Goal: Information Seeking & Learning: Learn about a topic

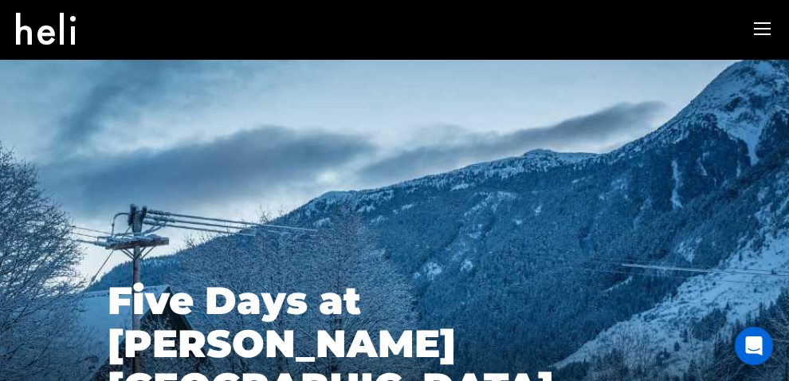
click at [762, 33] on icon at bounding box center [762, 29] width 17 height 18
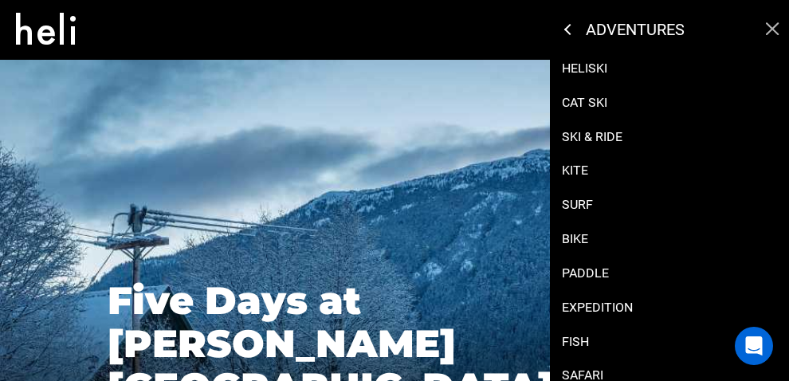
click at [600, 33] on p "adventures" at bounding box center [665, 30] width 158 height 16
click at [563, 30] on div "adventures" at bounding box center [669, 30] width 239 height 60
click at [568, 30] on icon at bounding box center [569, 29] width 11 height 11
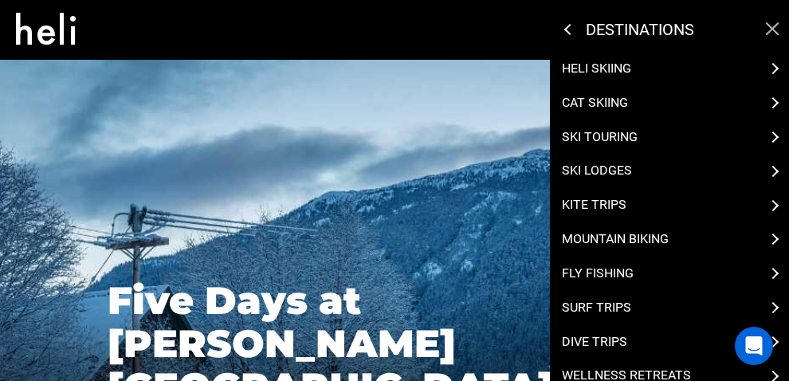
click at [777, 65] on div "Heli Skiing Cat Skiing Ski Touring Ski Lodges Kite Trips Mountain Biking Fly Fi…" at bounding box center [669, 278] width 239 height 436
click at [776, 70] on div "Heli Skiing" at bounding box center [669, 69] width 215 height 18
click at [775, 104] on icon at bounding box center [772, 102] width 11 height 11
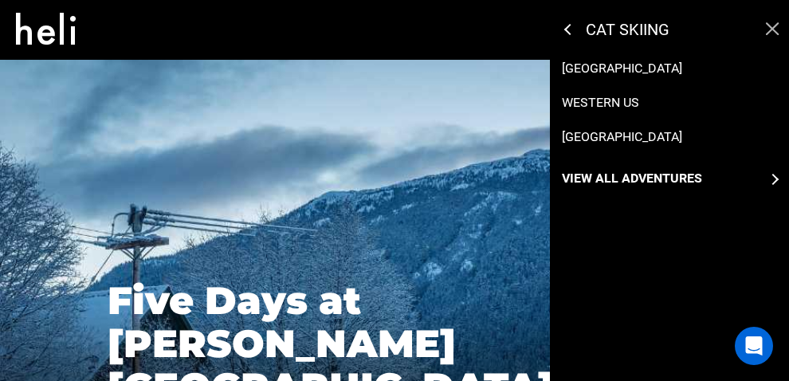
click at [778, 178] on icon at bounding box center [772, 179] width 11 height 11
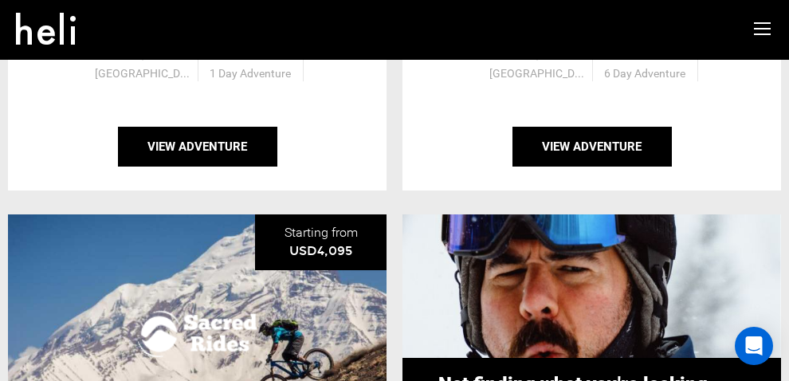
scroll to position [1162, 0]
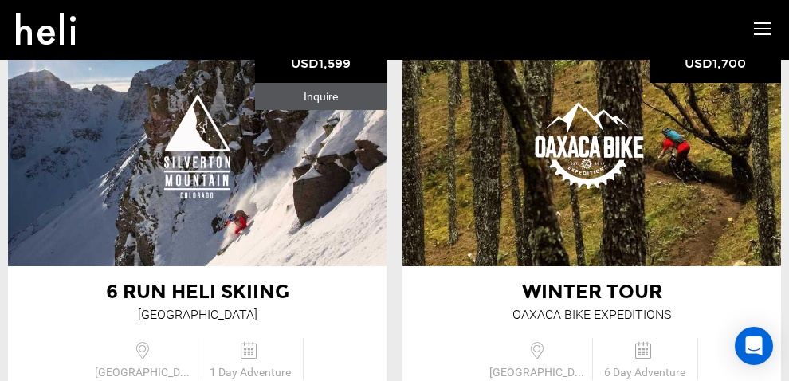
click at [758, 27] on icon at bounding box center [762, 29] width 17 height 18
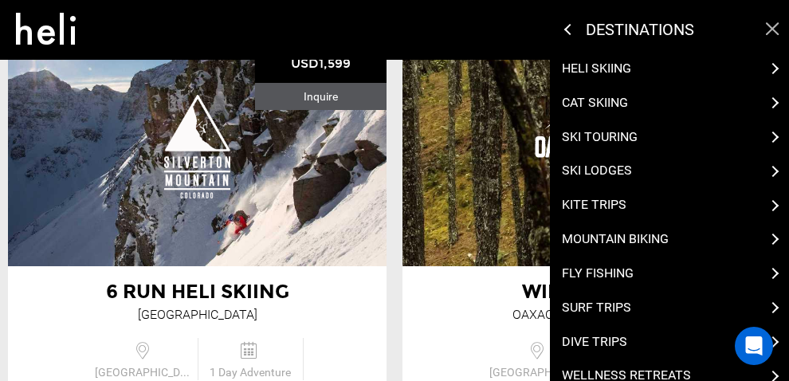
click at [603, 106] on p "Cat Skiing" at bounding box center [595, 103] width 66 height 18
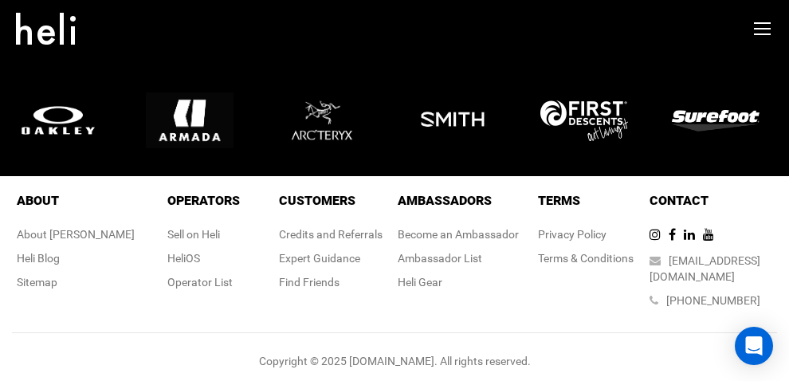
scroll to position [613, 0]
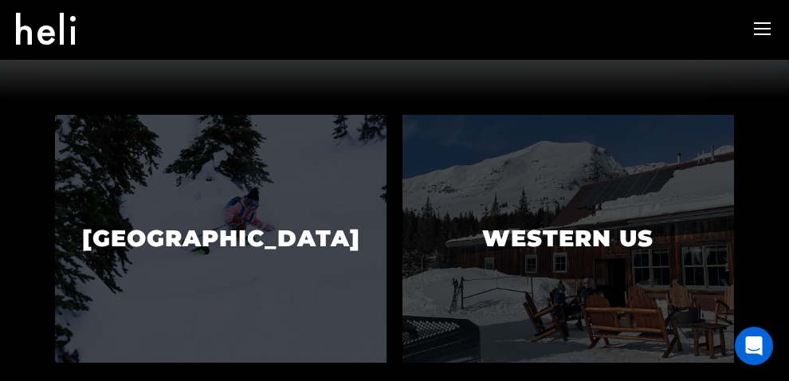
scroll to position [248, 0]
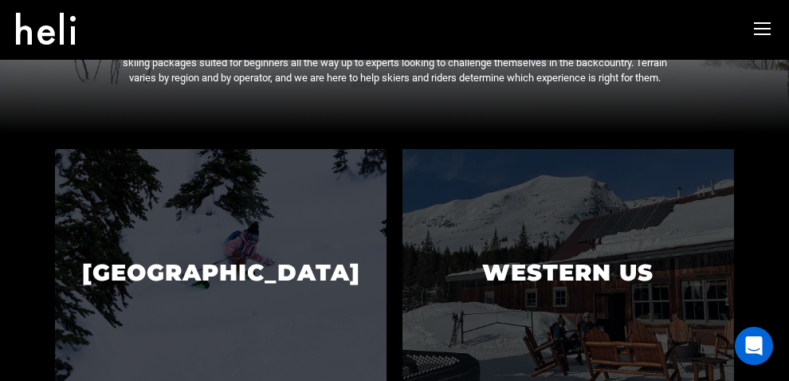
click at [194, 250] on p "[GEOGRAPHIC_DATA]" at bounding box center [220, 272] width 331 height 69
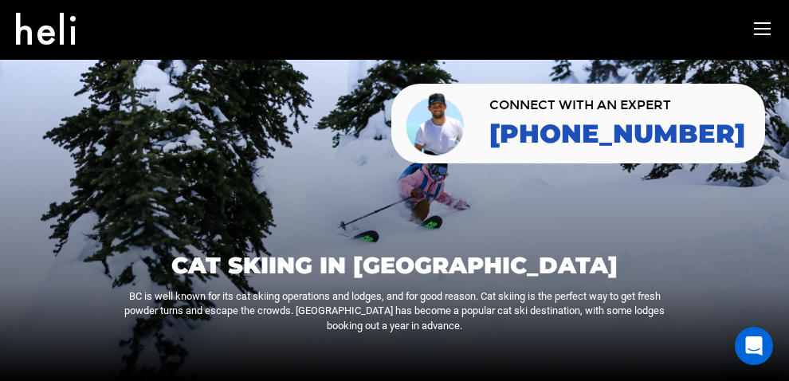
click at [762, 29] on icon at bounding box center [762, 29] width 17 height 18
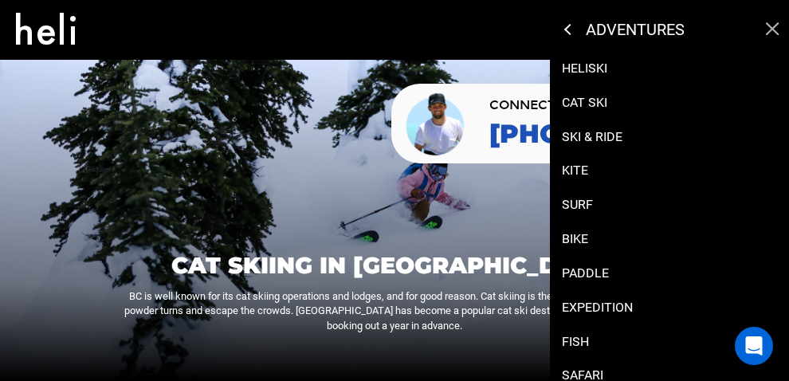
click at [586, 66] on p "Heliski" at bounding box center [584, 69] width 45 height 18
